Goal: Check status: Check status

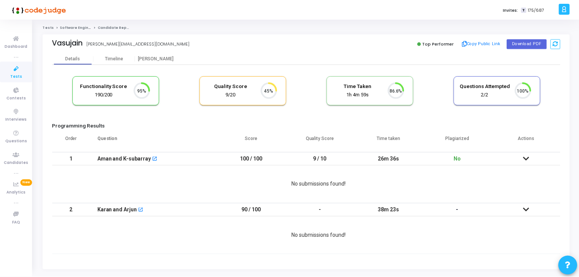
scroll to position [16, 19]
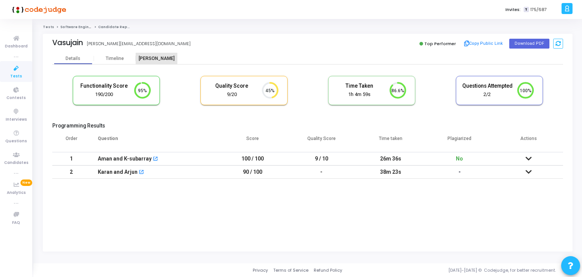
click at [162, 57] on div "[PERSON_NAME]" at bounding box center [157, 59] width 42 height 6
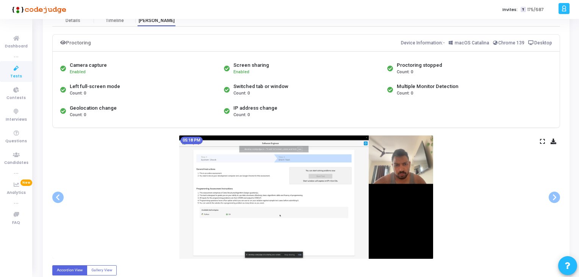
scroll to position [114, 0]
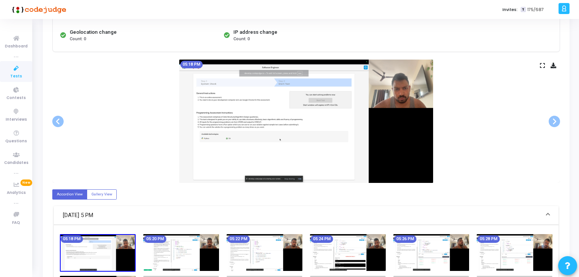
click at [370, 248] on img at bounding box center [348, 252] width 76 height 37
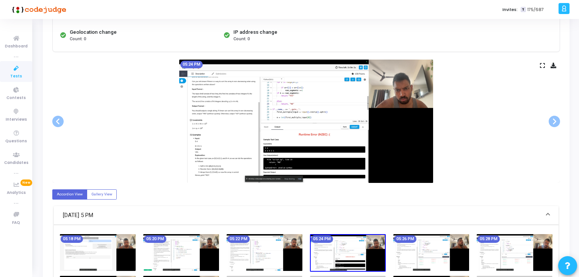
click at [427, 240] on img at bounding box center [432, 252] width 76 height 37
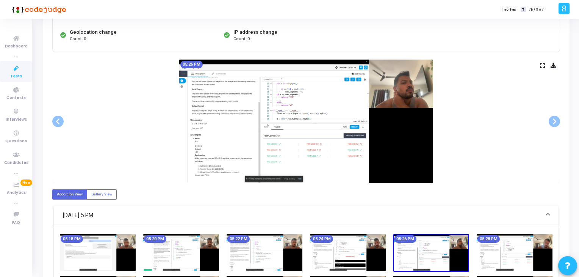
click at [479, 245] on img at bounding box center [515, 252] width 76 height 37
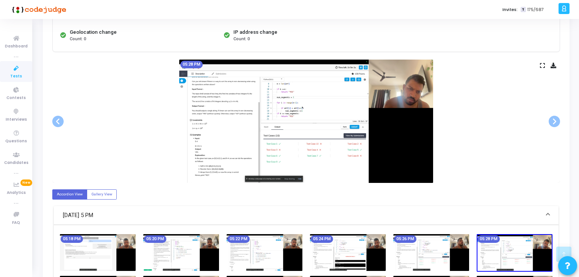
scroll to position [152, 0]
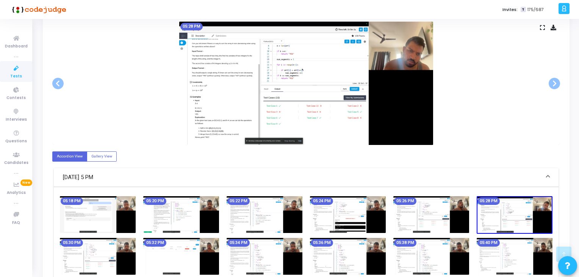
click at [410, 254] on img at bounding box center [432, 256] width 76 height 37
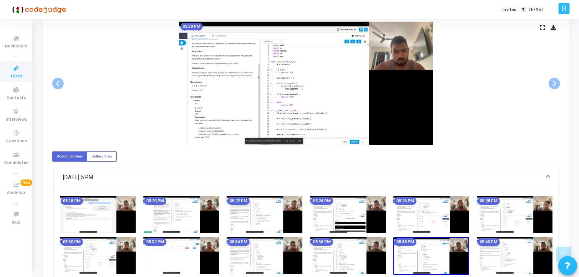
click at [327, 257] on img at bounding box center [348, 255] width 76 height 37
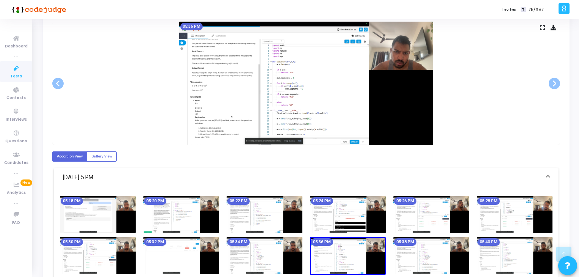
click at [264, 257] on img at bounding box center [265, 255] width 76 height 37
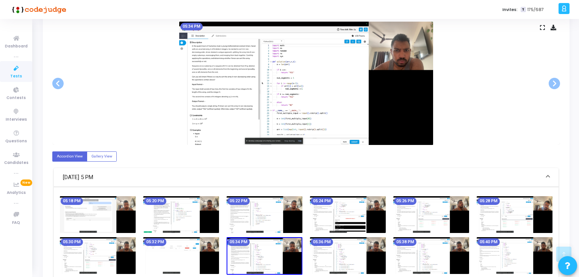
click at [193, 256] on img at bounding box center [181, 255] width 76 height 37
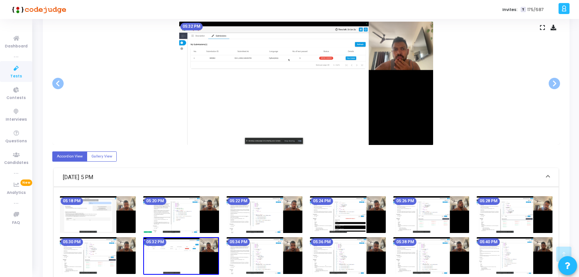
click at [147, 253] on img at bounding box center [181, 256] width 76 height 38
click at [132, 251] on img at bounding box center [98, 255] width 76 height 37
